Goal: Communication & Community: Participate in discussion

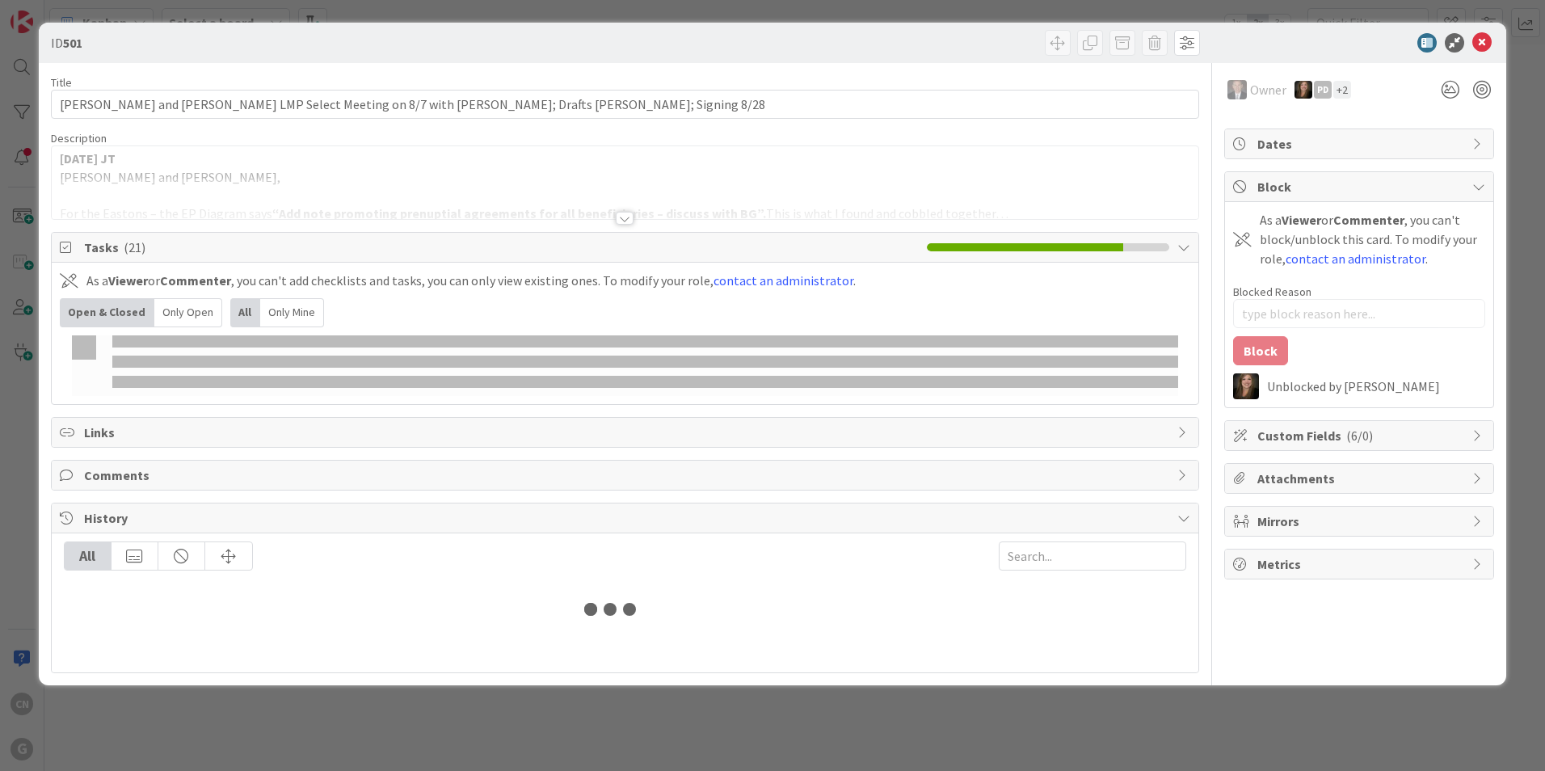
type input "[PERSON_NAME]"
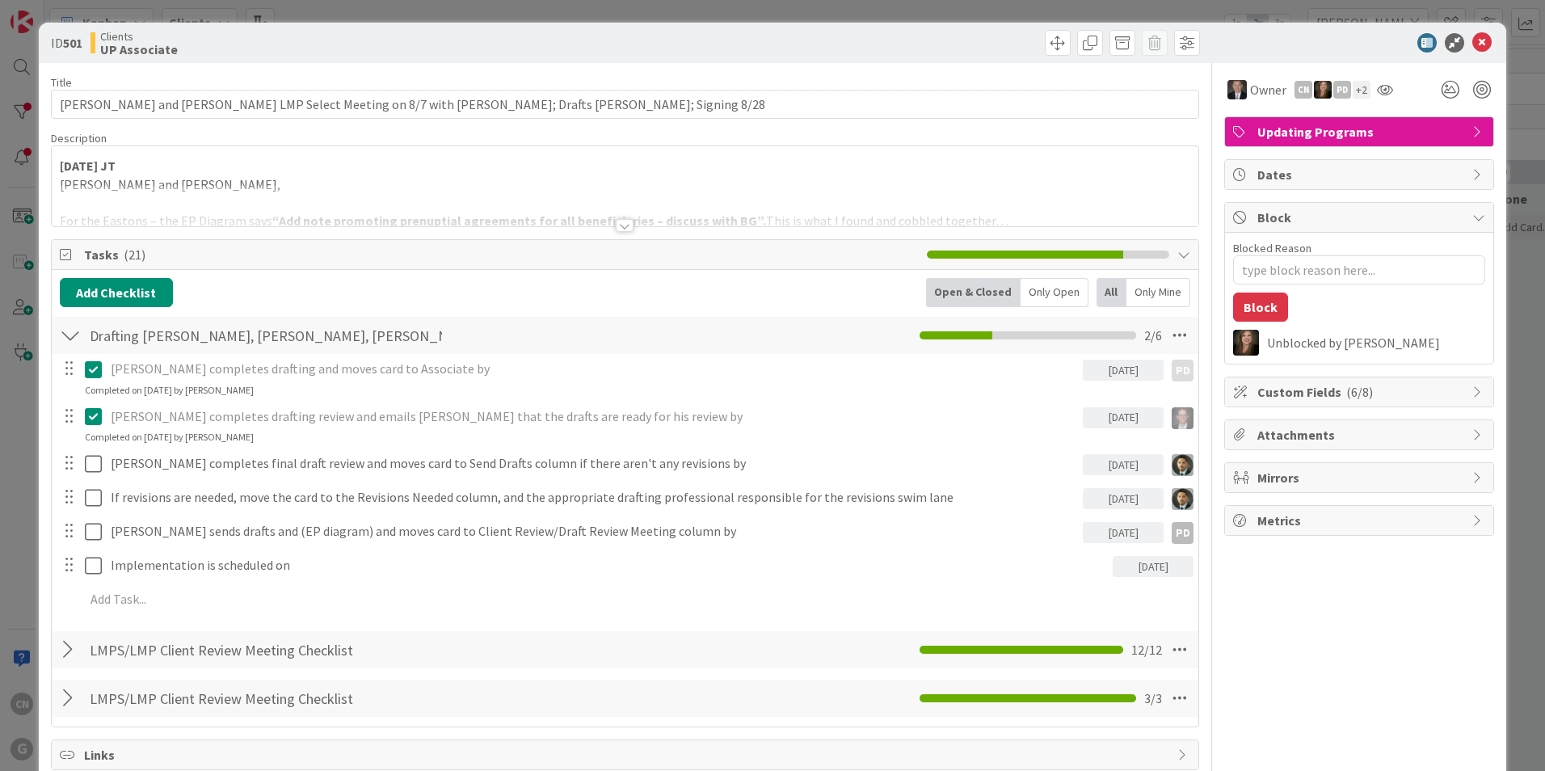
click at [590, 183] on p "[PERSON_NAME] and [PERSON_NAME]," at bounding box center [625, 184] width 1130 height 19
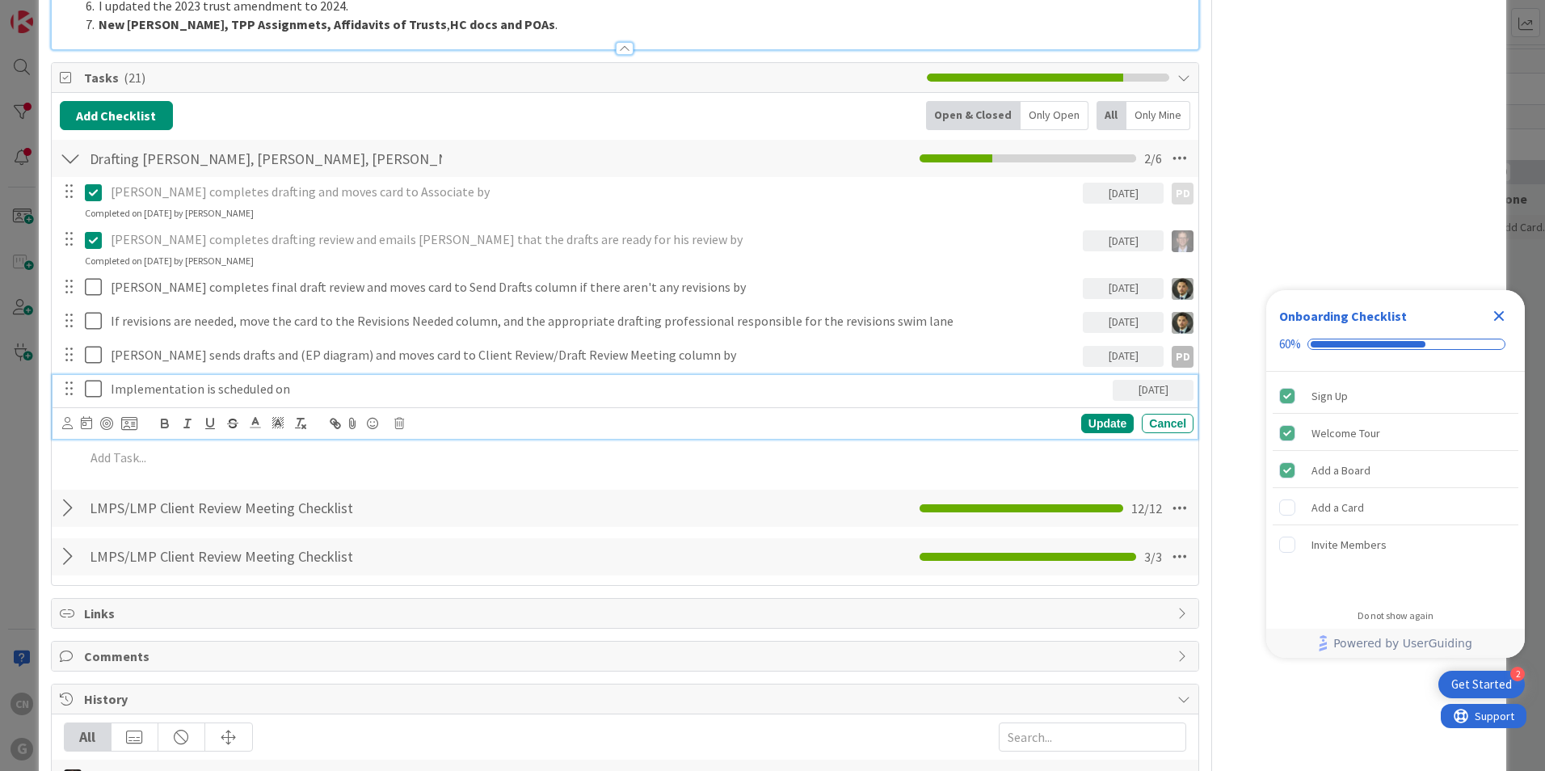
click at [90, 392] on icon at bounding box center [97, 388] width 24 height 19
type textarea "x"
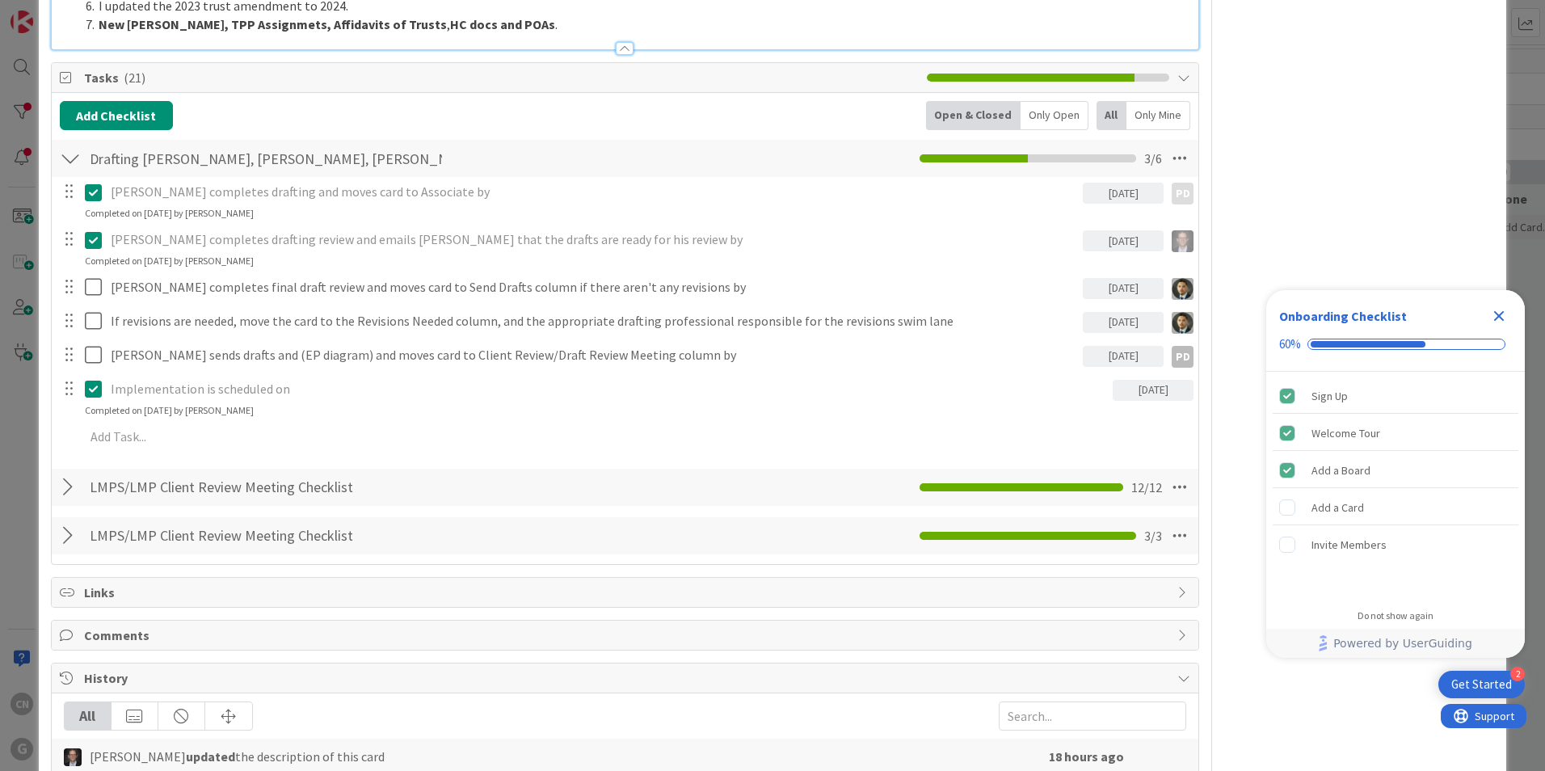
click at [72, 494] on div at bounding box center [70, 487] width 21 height 29
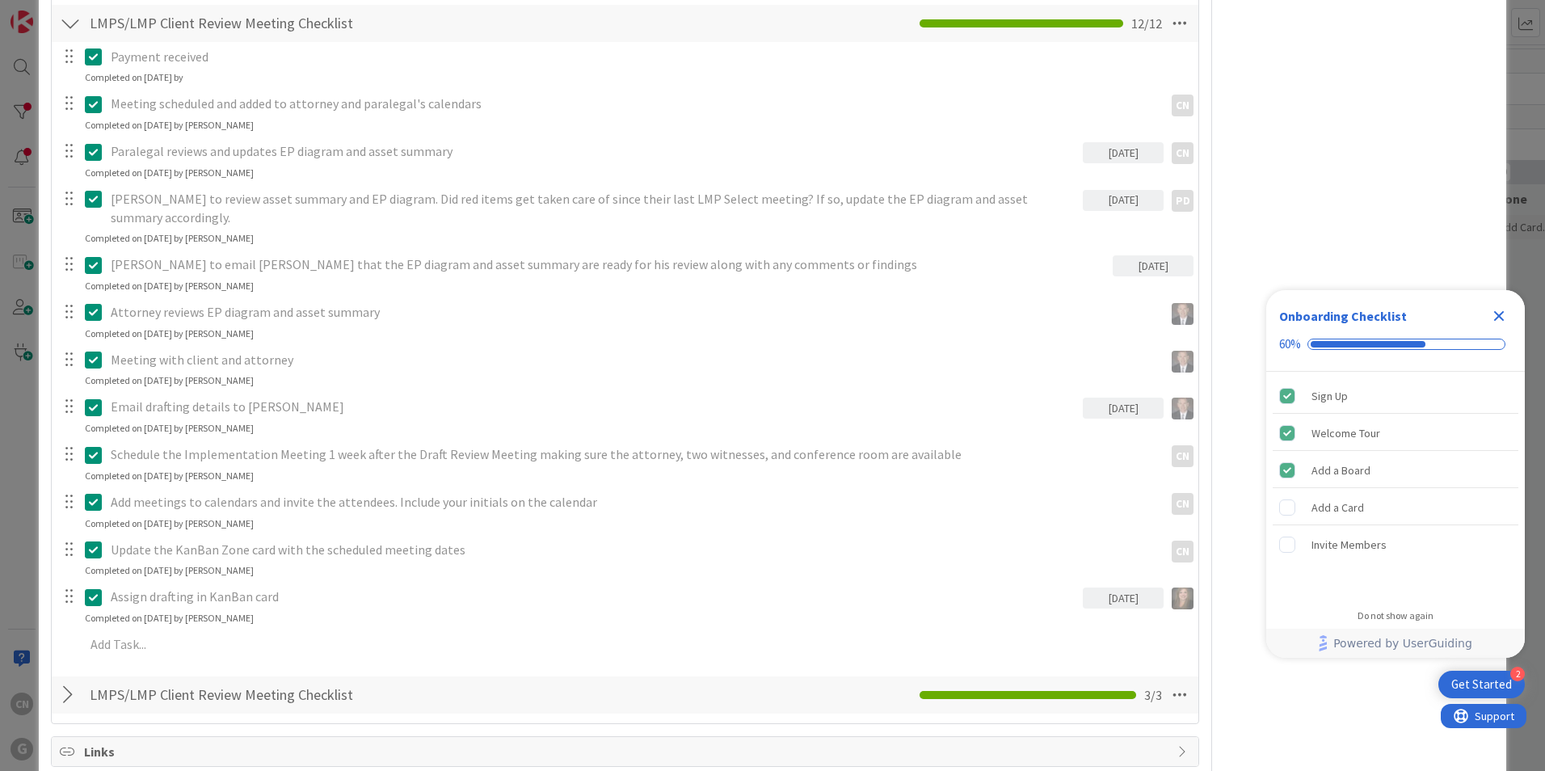
scroll to position [1977, 0]
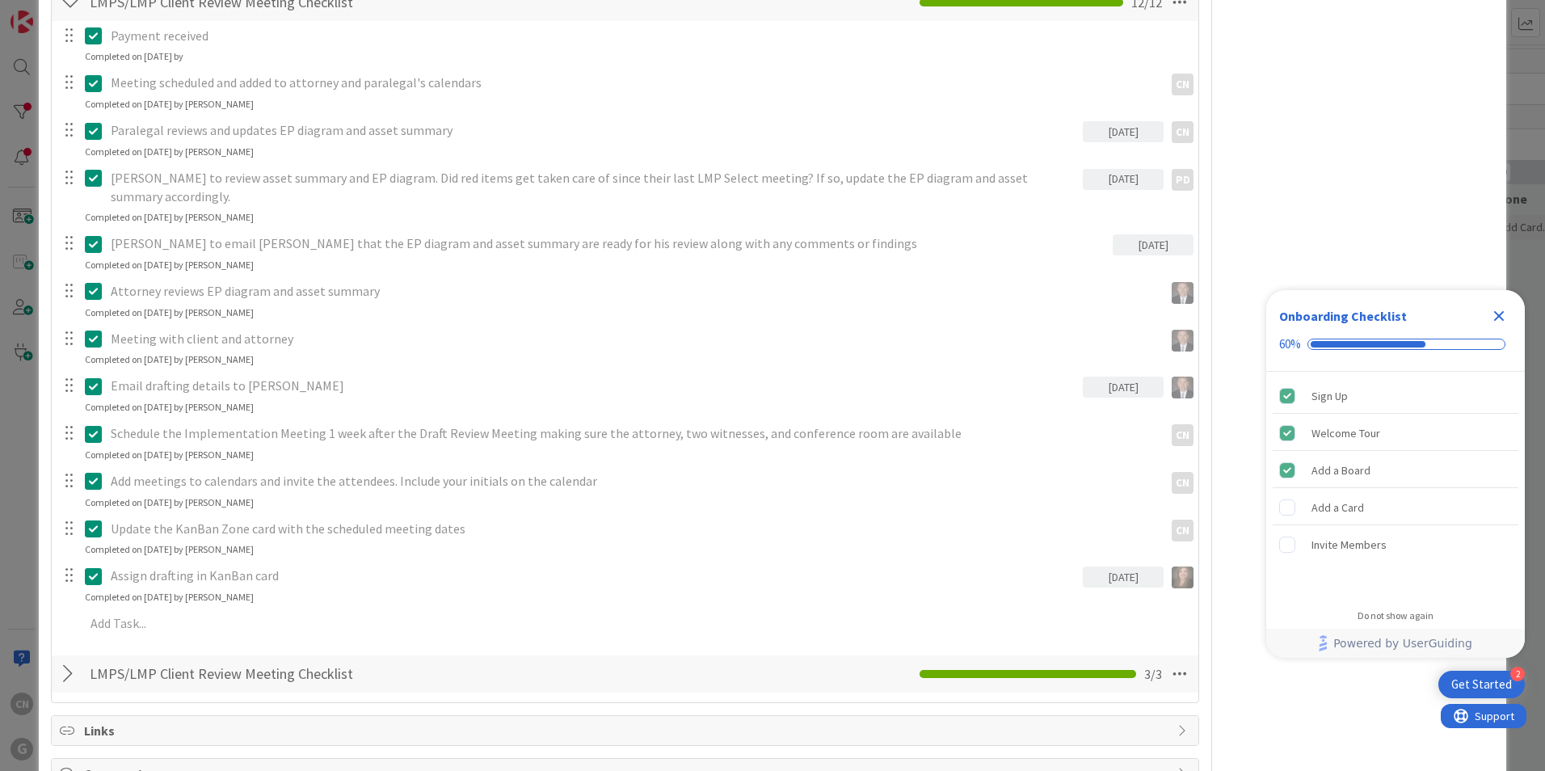
click at [69, 660] on div at bounding box center [70, 673] width 21 height 29
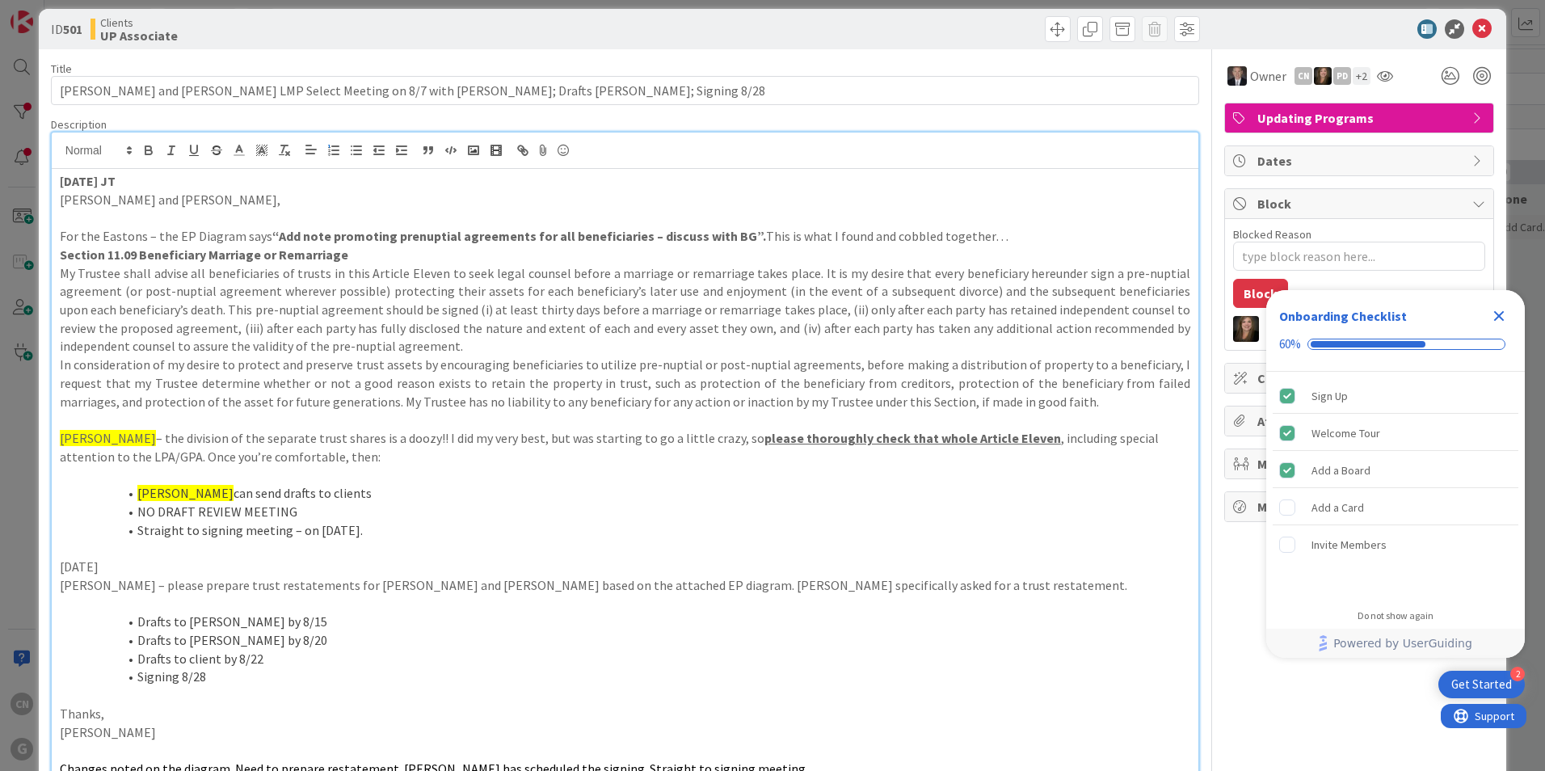
scroll to position [0, 0]
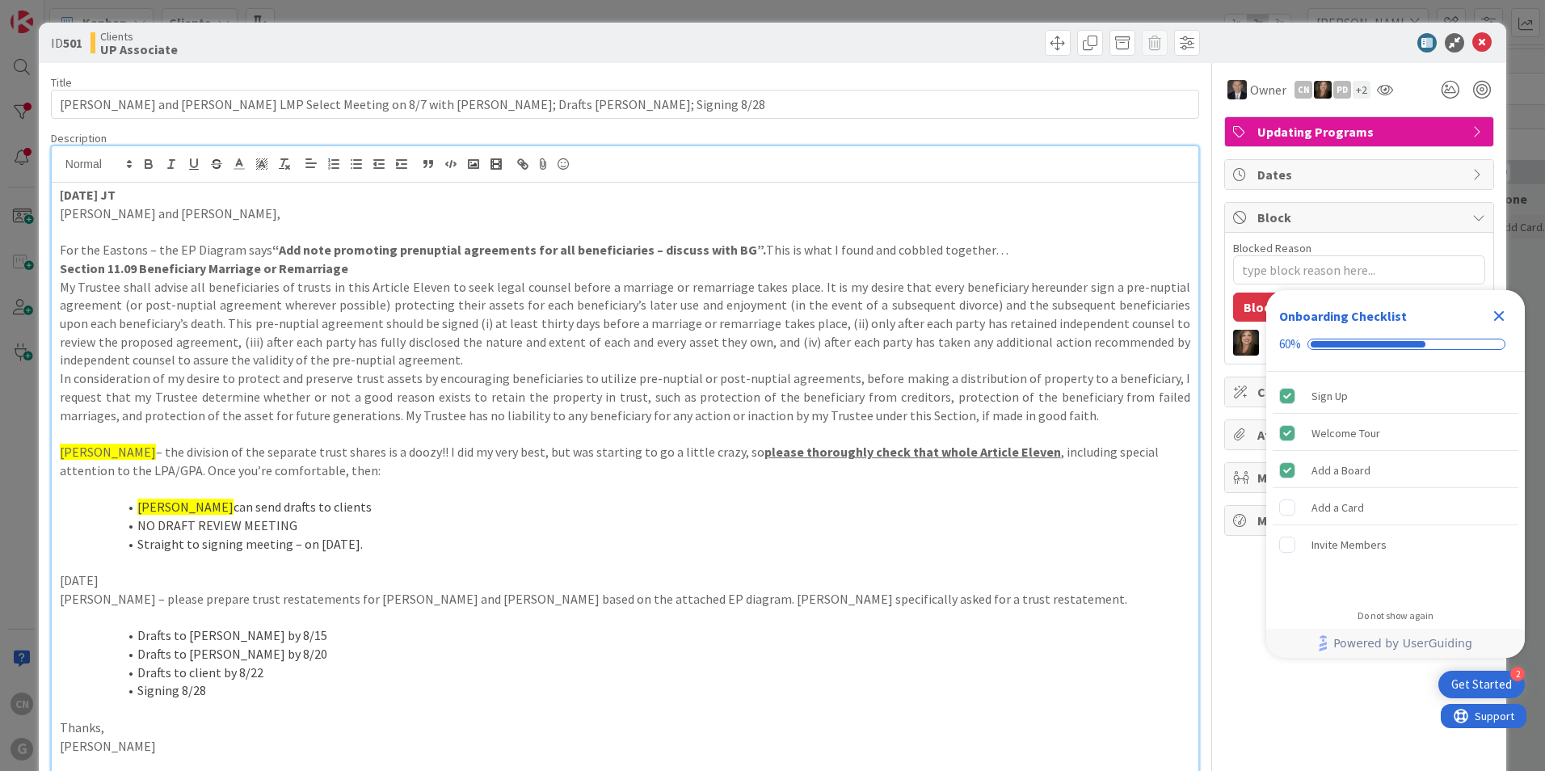
click at [60, 196] on strong "[DATE] JT" at bounding box center [88, 195] width 56 height 16
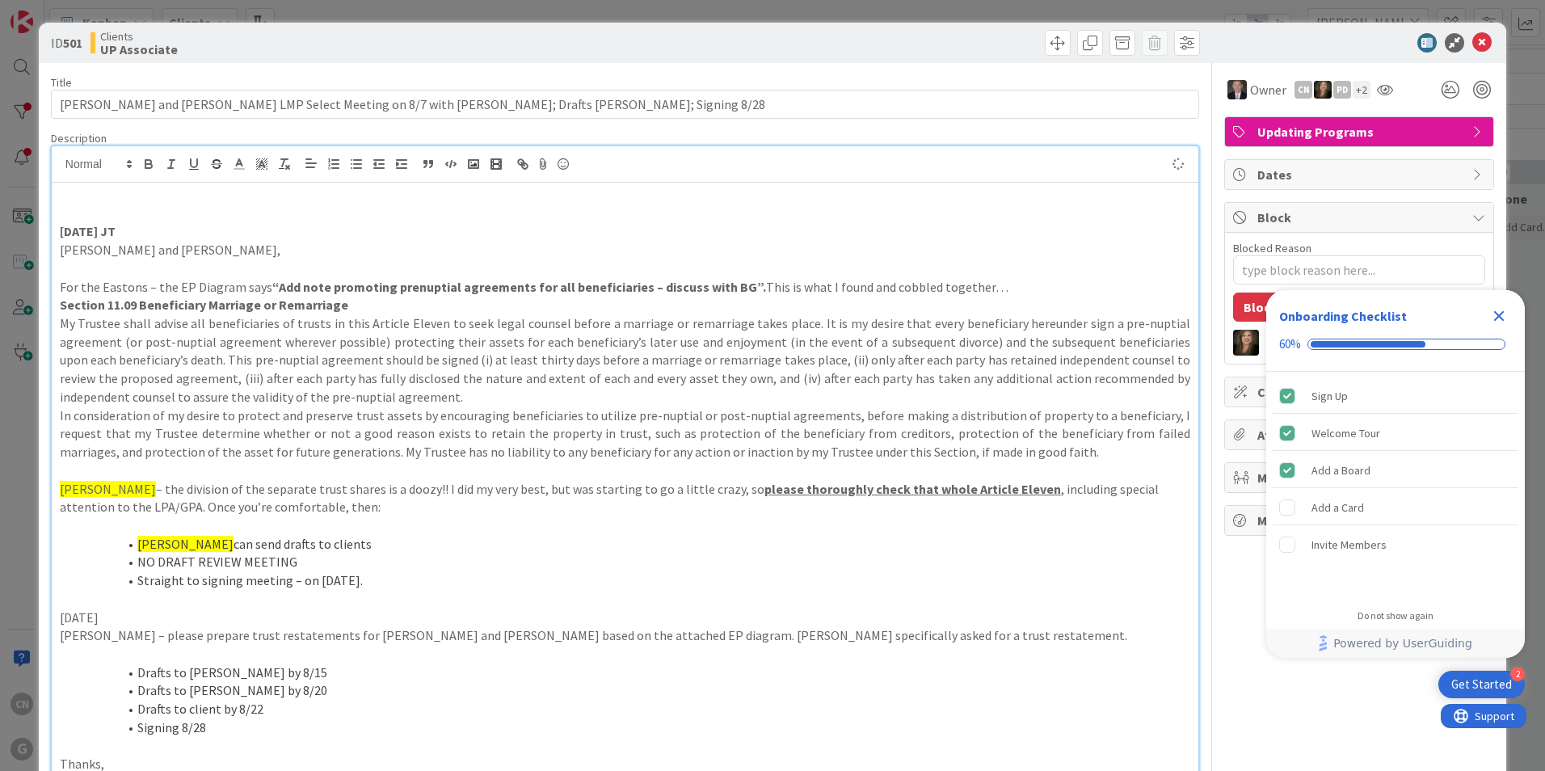
click at [74, 205] on p at bounding box center [625, 213] width 1130 height 19
type textarea "x"
click at [1473, 40] on icon at bounding box center [1481, 42] width 19 height 19
